Goal: Task Accomplishment & Management: Manage account settings

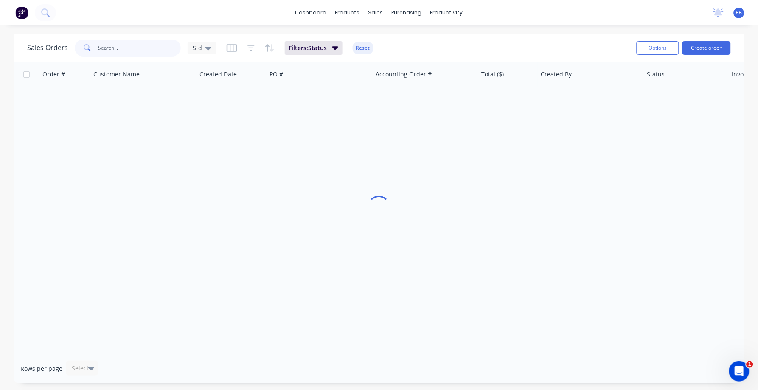
click at [113, 48] on input "text" at bounding box center [139, 47] width 83 height 17
type input "interloc"
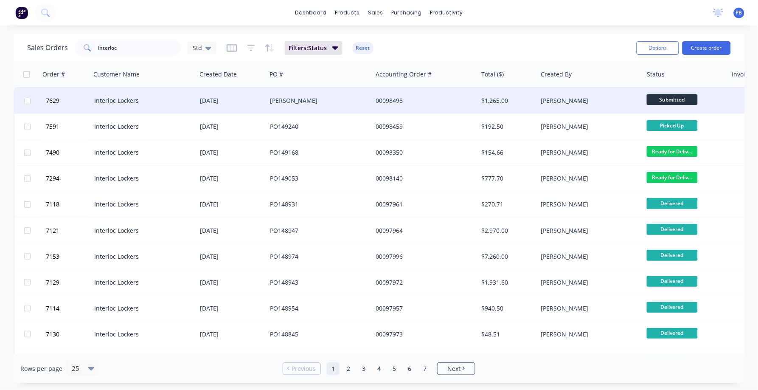
click at [126, 96] on div "Interloc Lockers" at bounding box center [141, 100] width 94 height 8
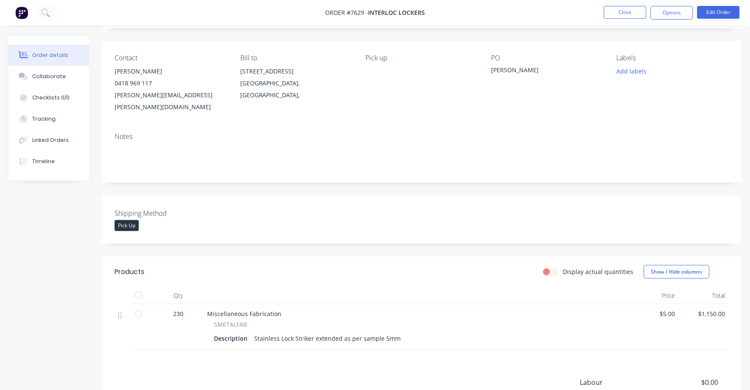
scroll to position [106, 0]
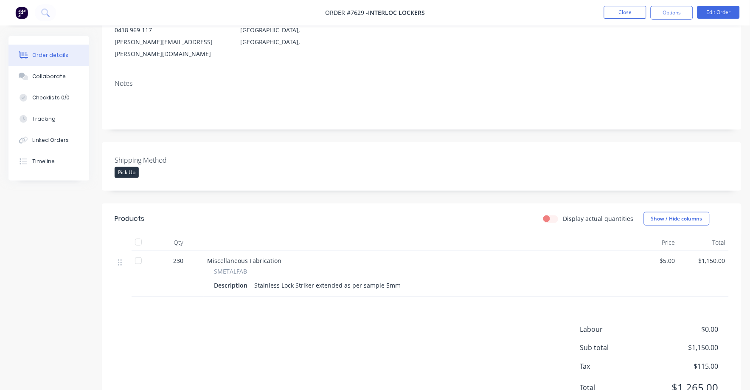
click at [672, 256] on span "$5.00" at bounding box center [654, 260] width 44 height 9
click at [712, 13] on button "Edit Order" at bounding box center [718, 12] width 42 height 13
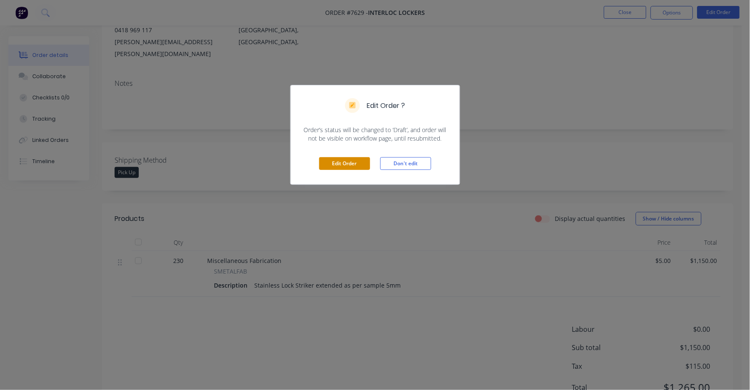
click at [342, 164] on button "Edit Order" at bounding box center [344, 163] width 51 height 13
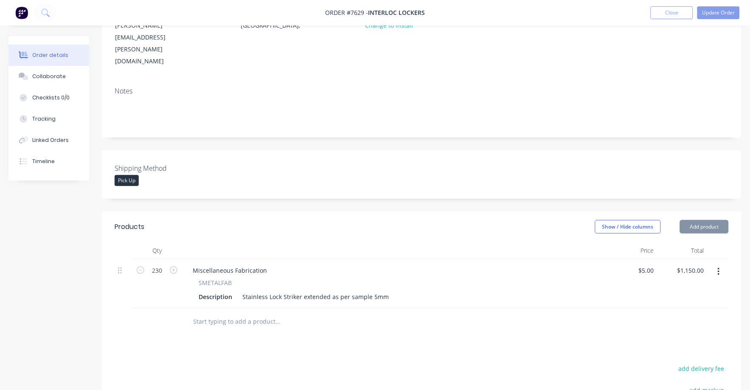
scroll to position [159, 0]
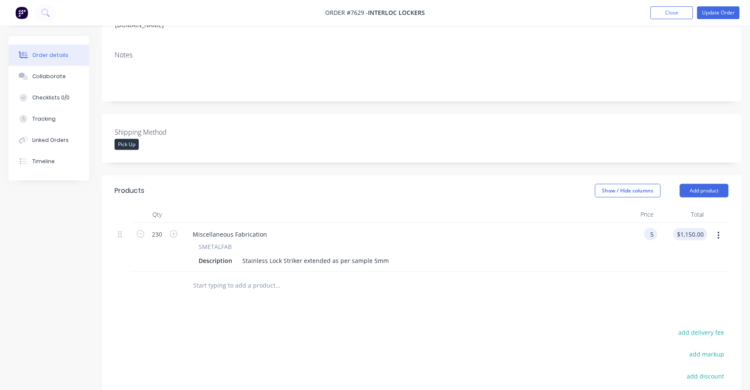
drag, startPoint x: 644, startPoint y: 199, endPoint x: 678, endPoint y: 199, distance: 34.0
click at [646, 228] on div "5 5" at bounding box center [650, 234] width 13 height 12
type input "$3.80"
type input "$874.00"
click at [634, 272] on div at bounding box center [422, 286] width 614 height 28
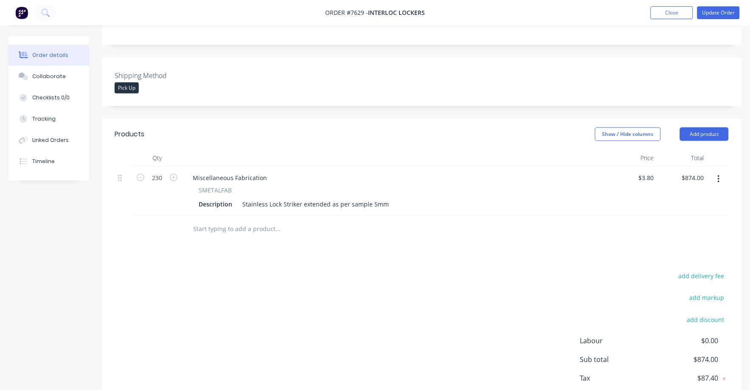
scroll to position [231, 0]
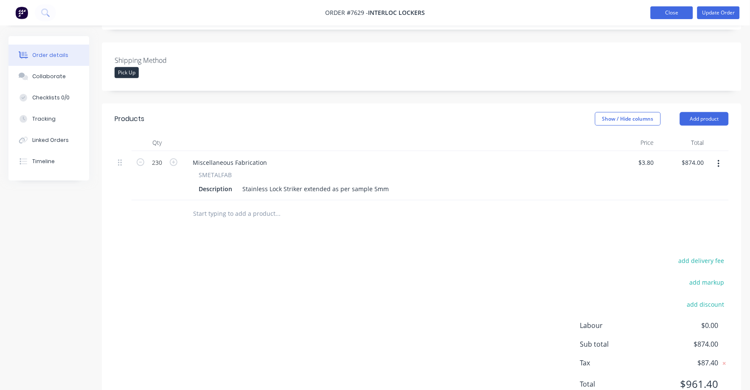
click at [674, 11] on button "Close" at bounding box center [672, 12] width 42 height 13
